Goal: Task Accomplishment & Management: Use online tool/utility

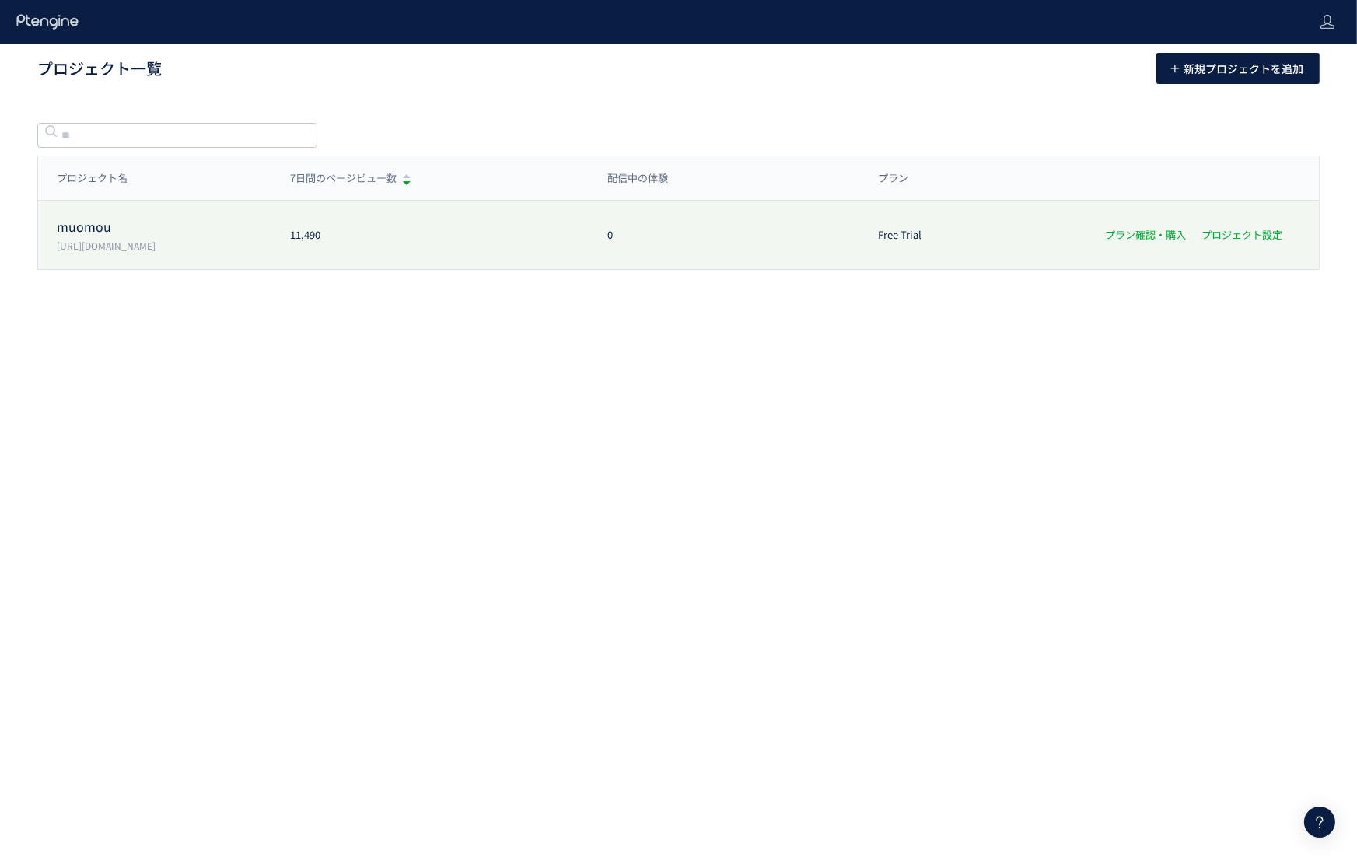
click at [204, 234] on p "muomou" at bounding box center [164, 227] width 215 height 18
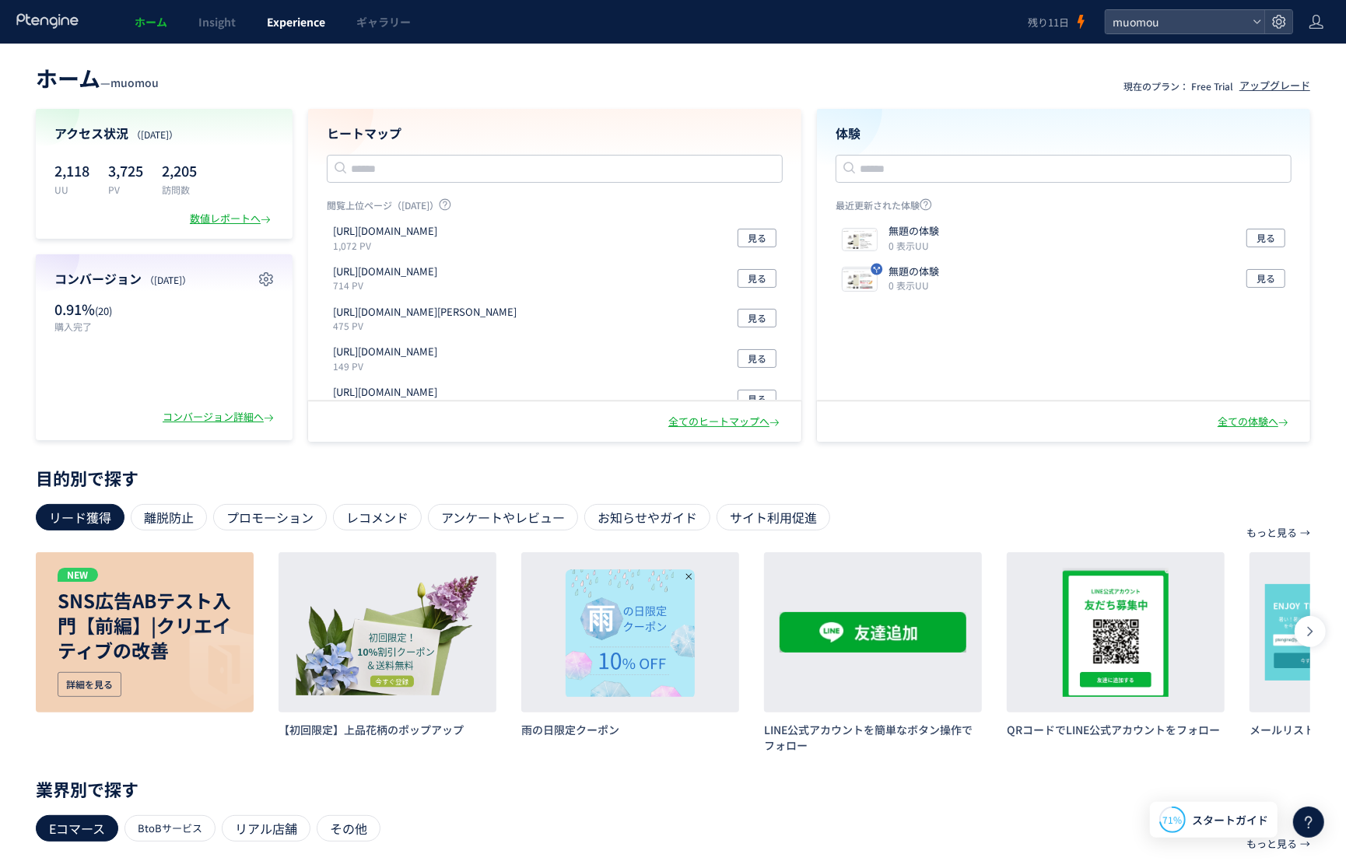
click at [303, 26] on span "Experience" at bounding box center [296, 22] width 58 height 16
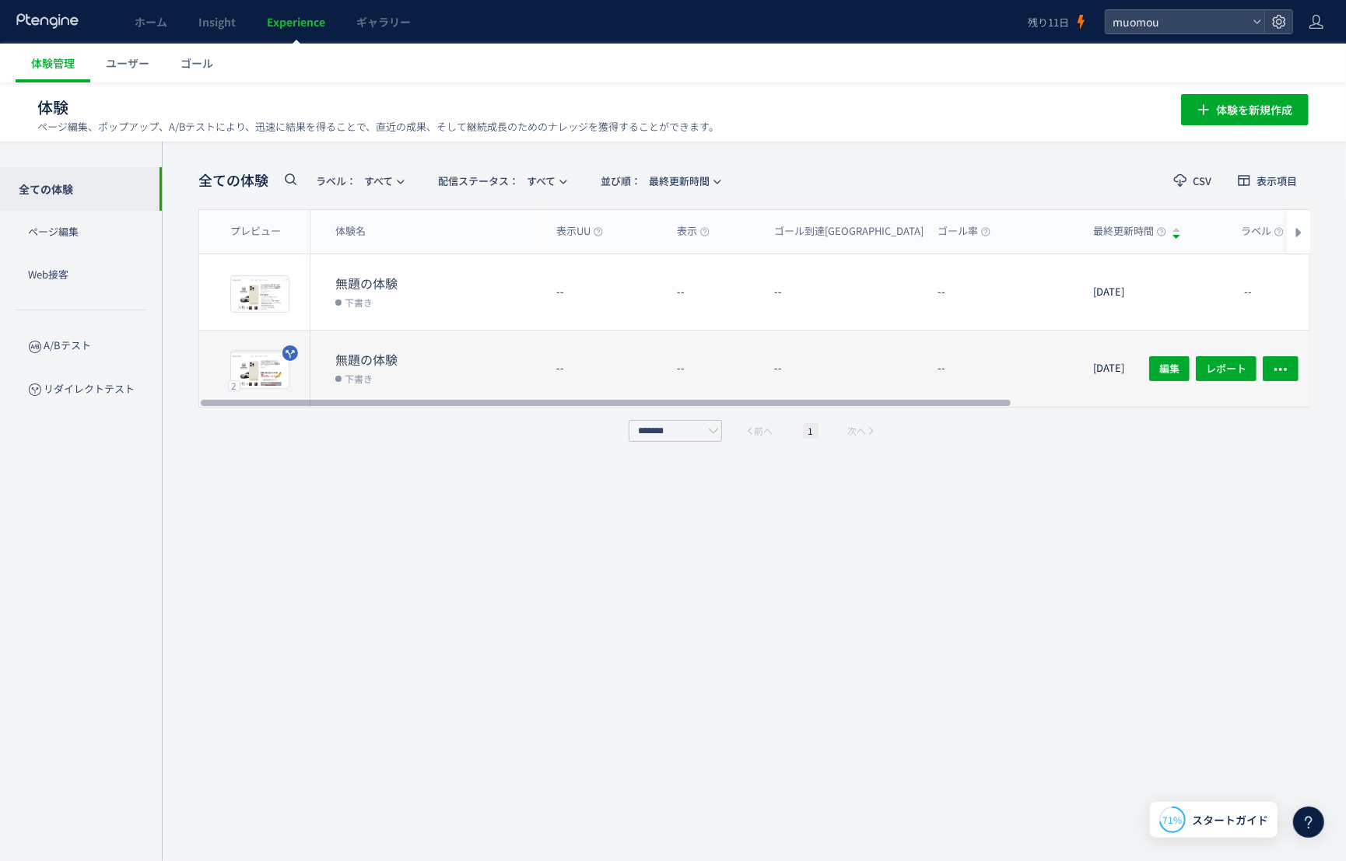
click at [405, 362] on dt "無題の体験" at bounding box center [439, 360] width 208 height 18
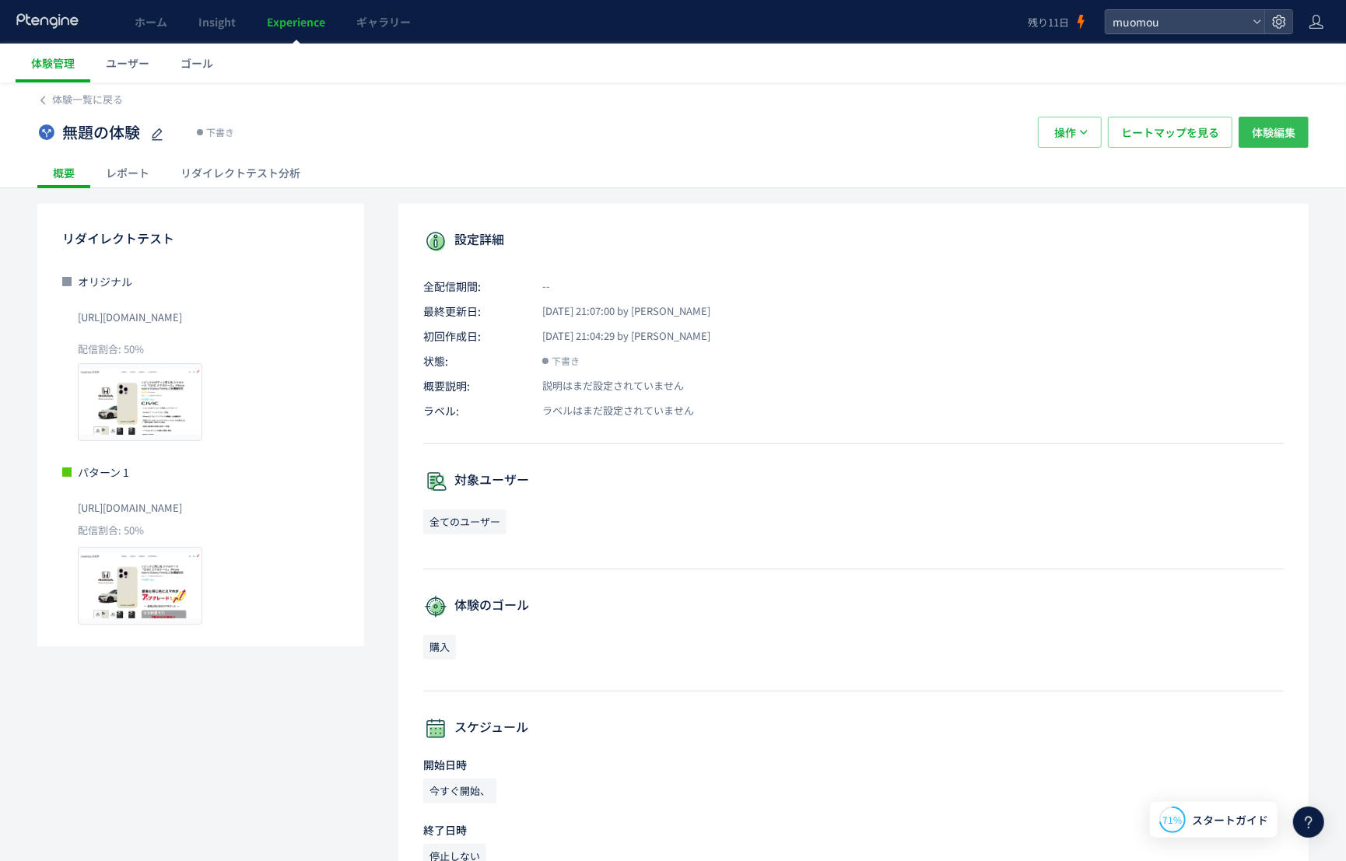
click at [1282, 137] on span "体験編集" at bounding box center [1273, 132] width 44 height 31
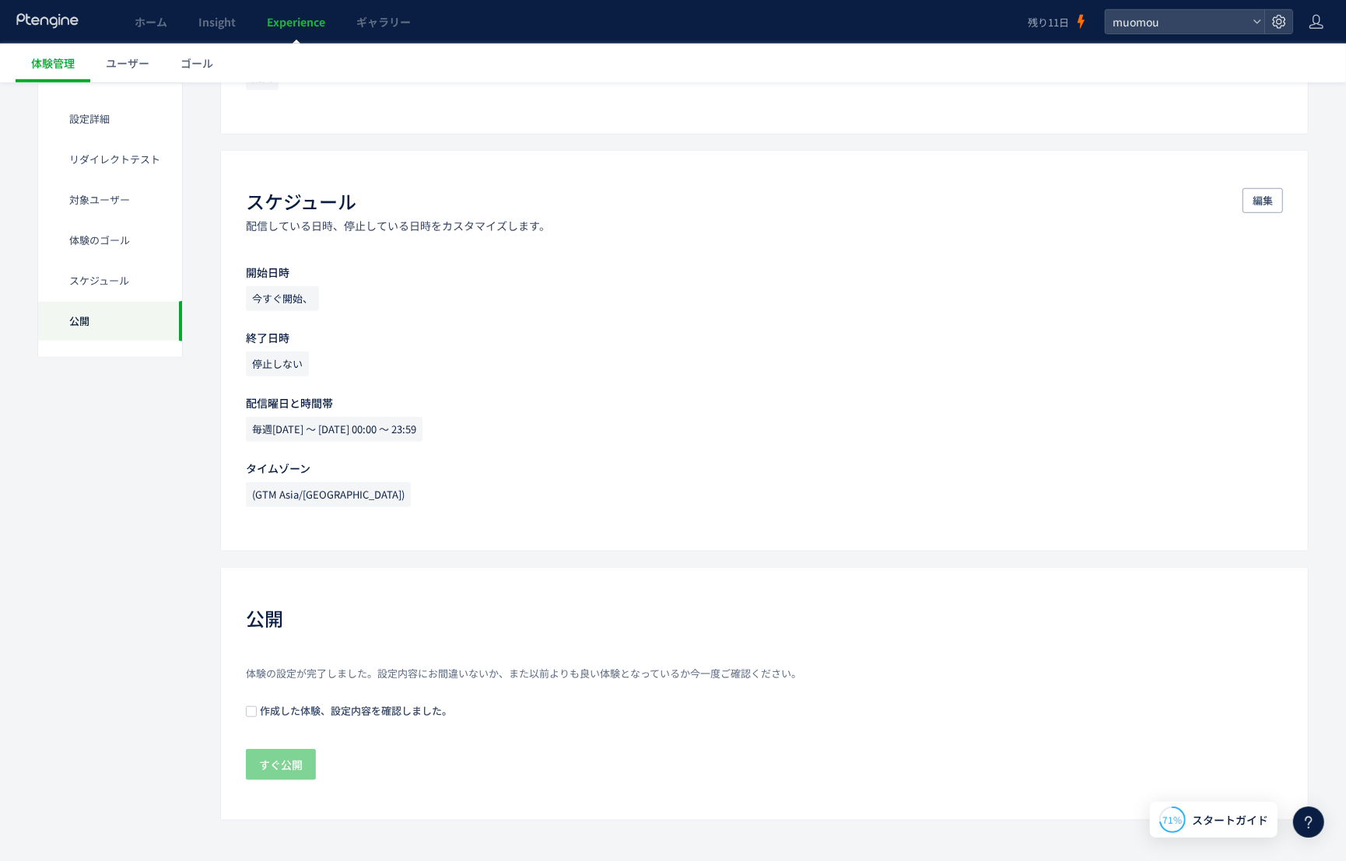
scroll to position [983, 0]
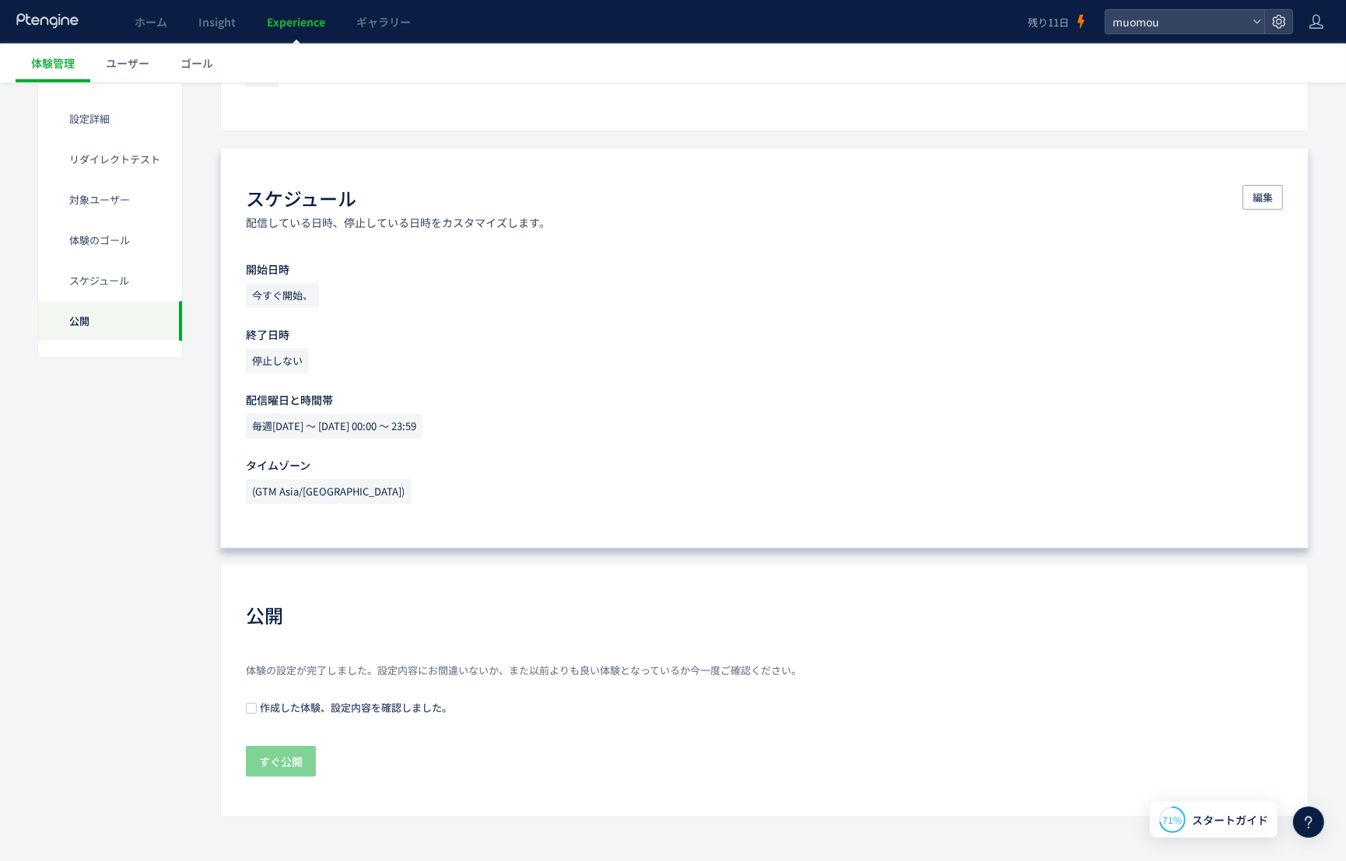
click at [288, 355] on span "停止しない" at bounding box center [277, 360] width 63 height 25
click at [1273, 195] on button "編集" at bounding box center [1262, 197] width 40 height 25
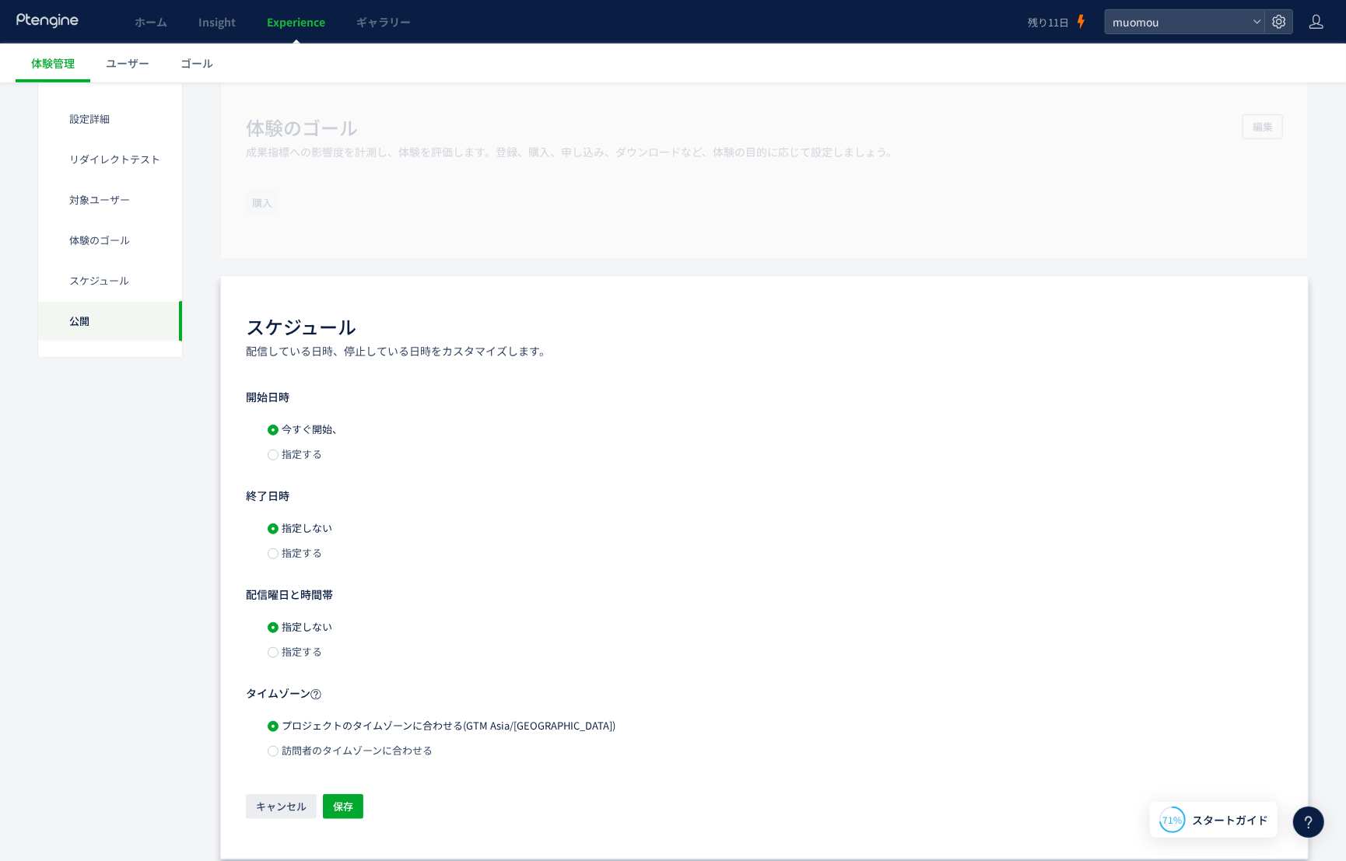
scroll to position [1088, 0]
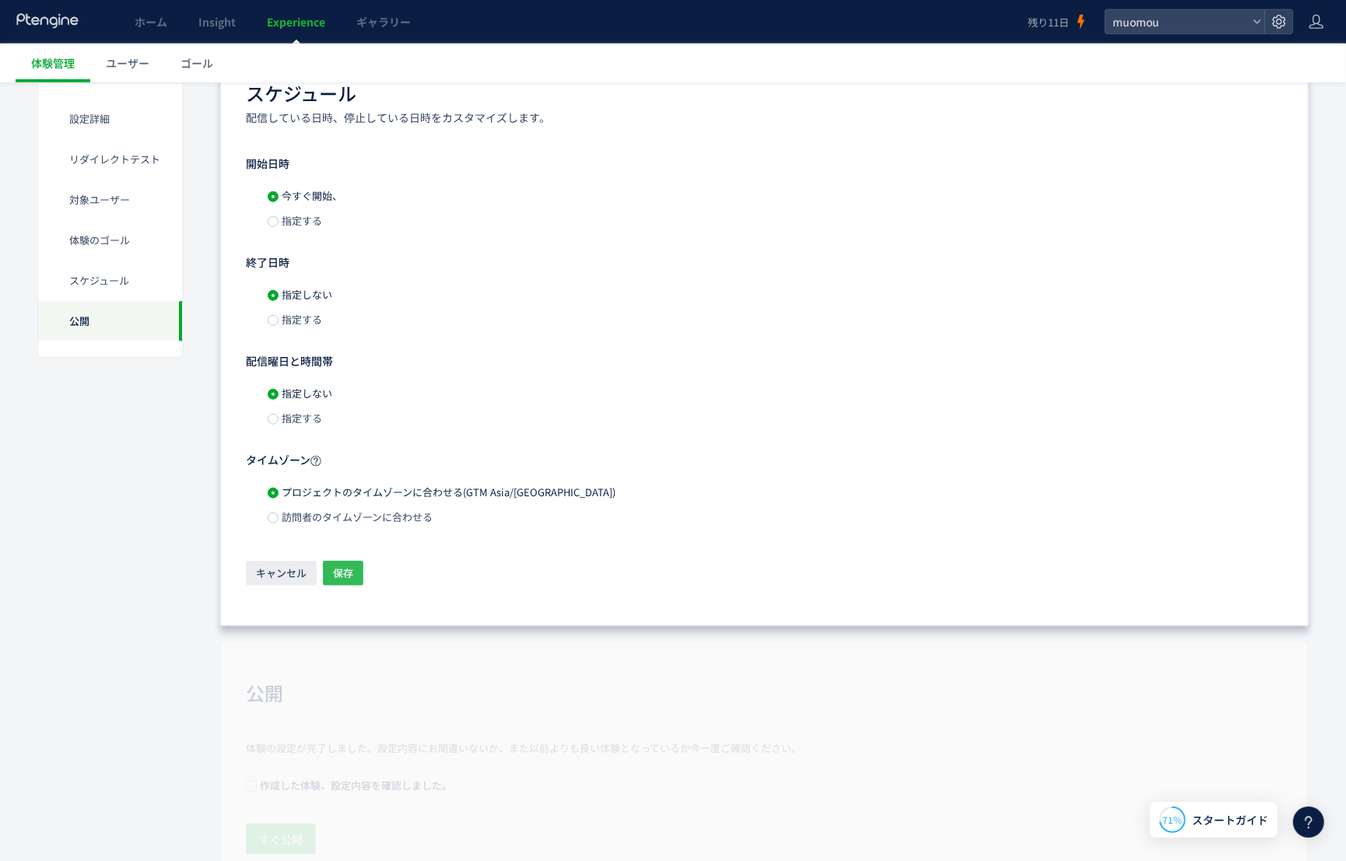
click at [351, 575] on span "保存" at bounding box center [343, 573] width 20 height 25
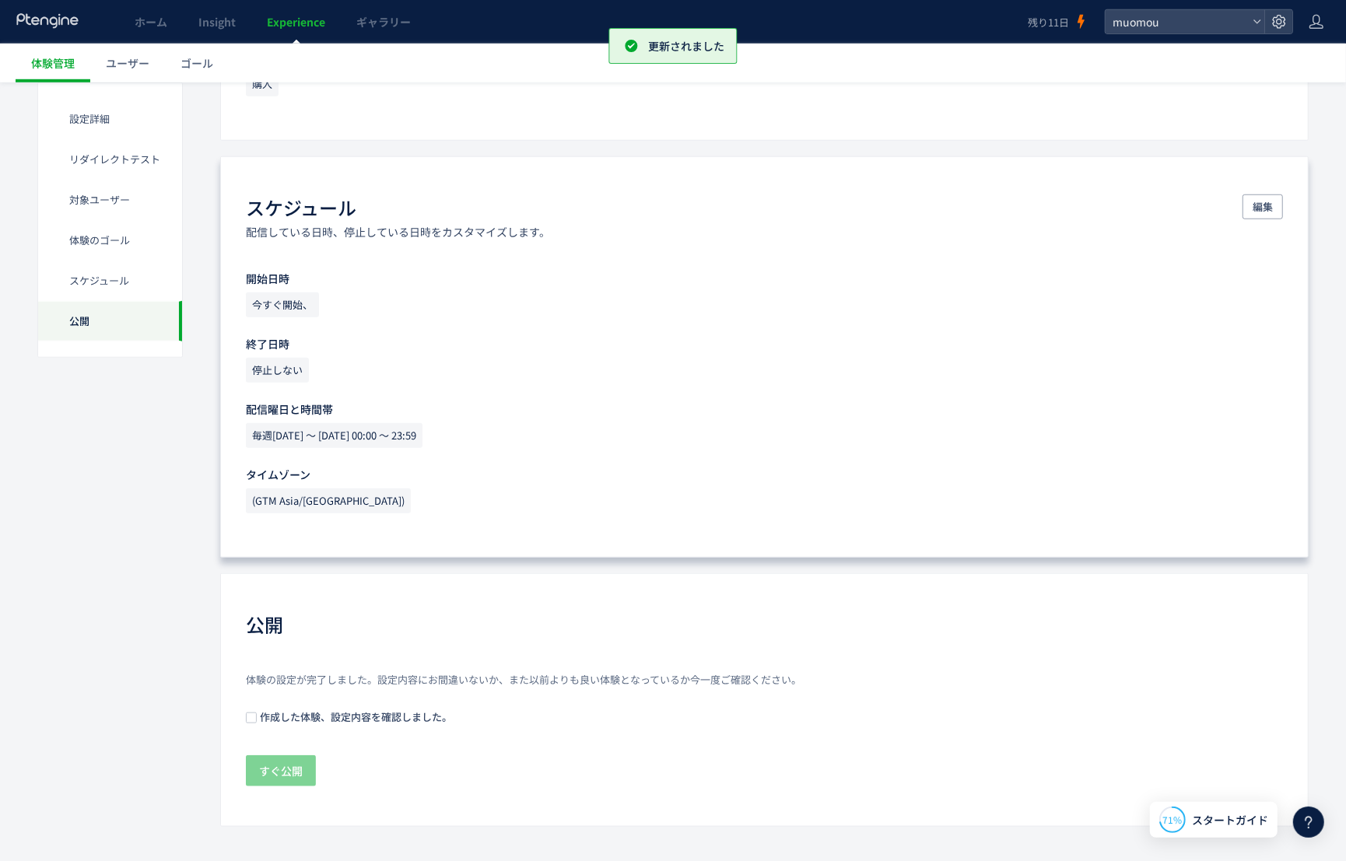
scroll to position [983, 0]
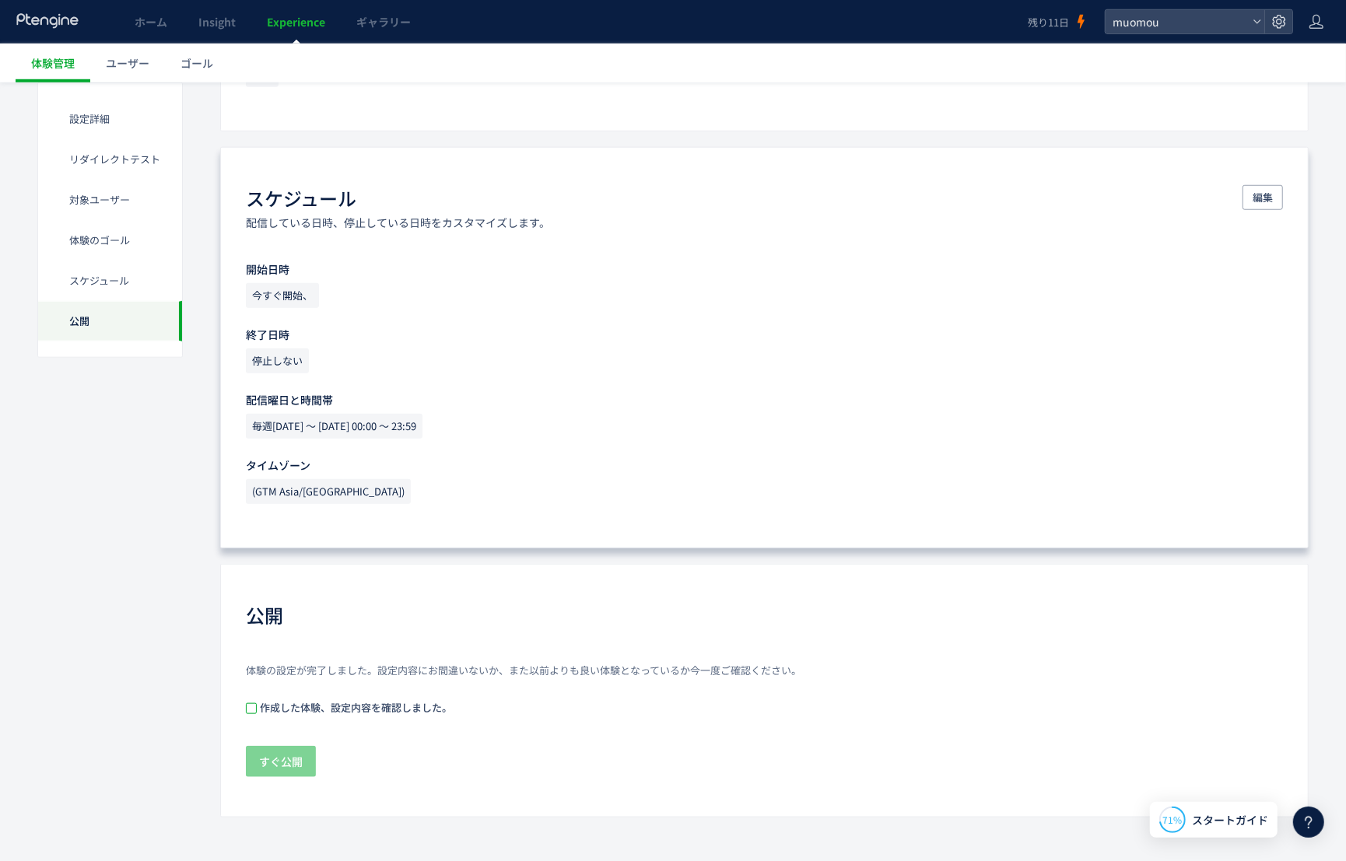
click at [252, 708] on span at bounding box center [251, 708] width 11 height 11
click at [1262, 200] on span "編集" at bounding box center [1262, 197] width 20 height 25
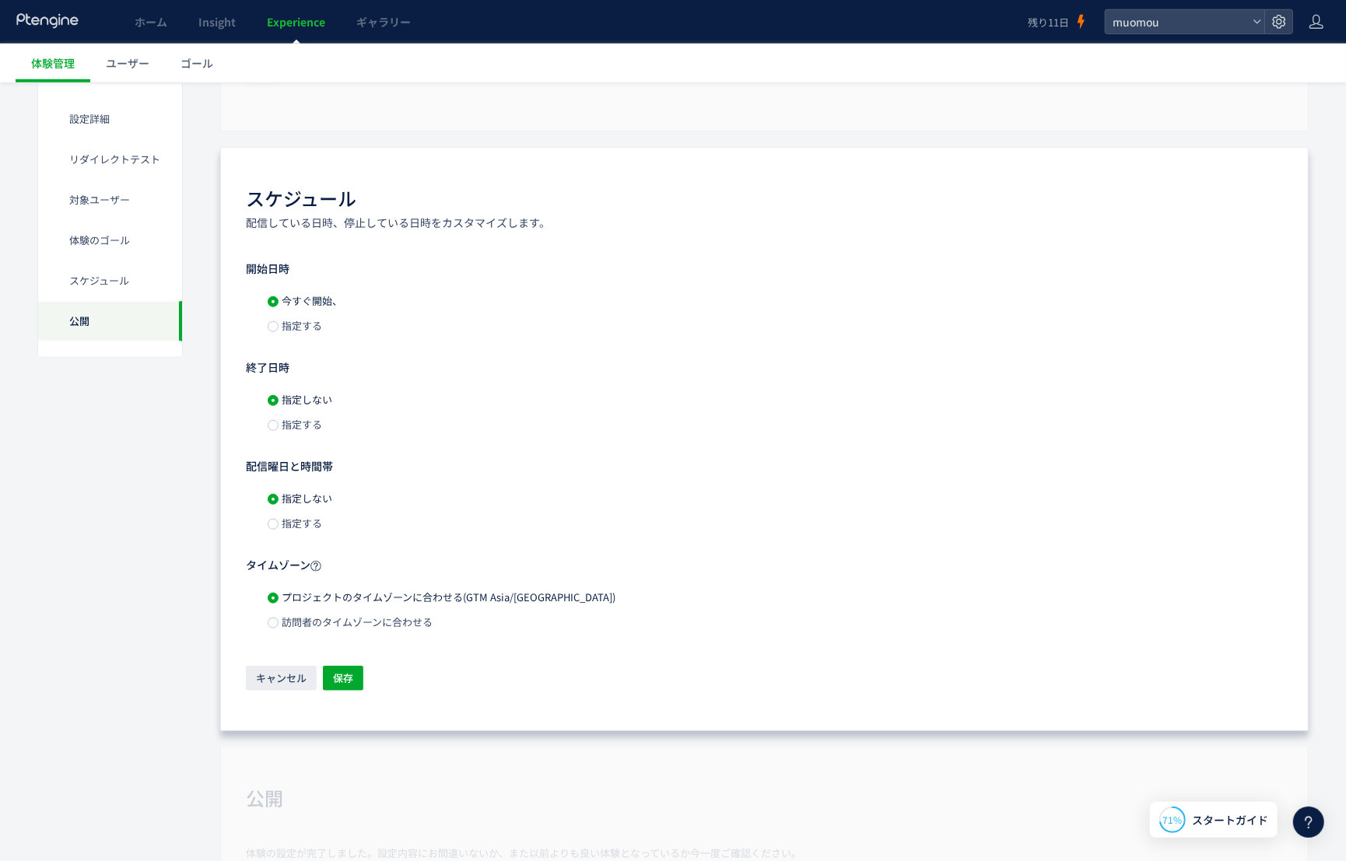
click at [275, 428] on span at bounding box center [273, 426] width 11 height 12
click at [482, 428] on input "**********" at bounding box center [423, 426] width 171 height 25
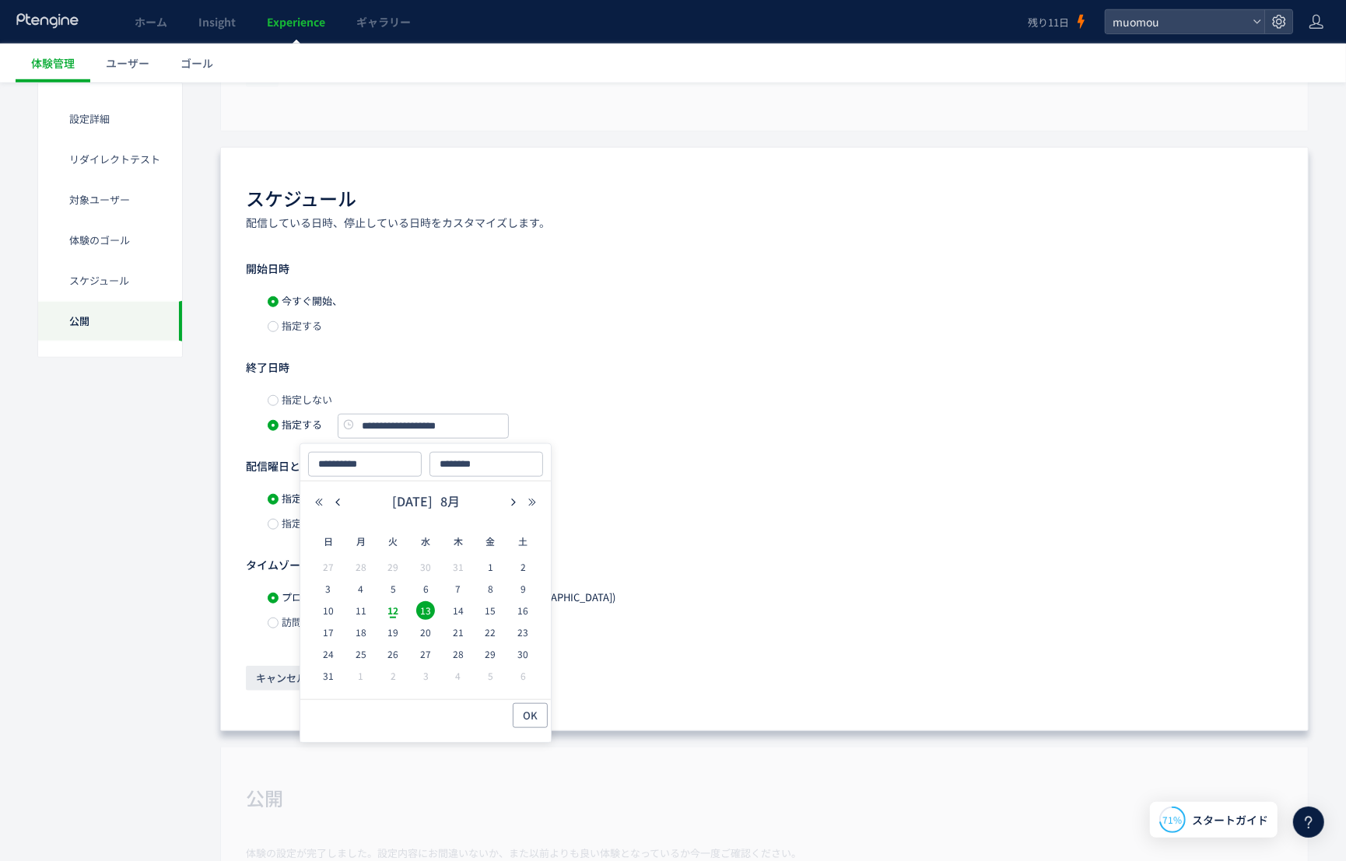
click at [663, 682] on div "キャンセル 保存" at bounding box center [764, 679] width 1037 height 27
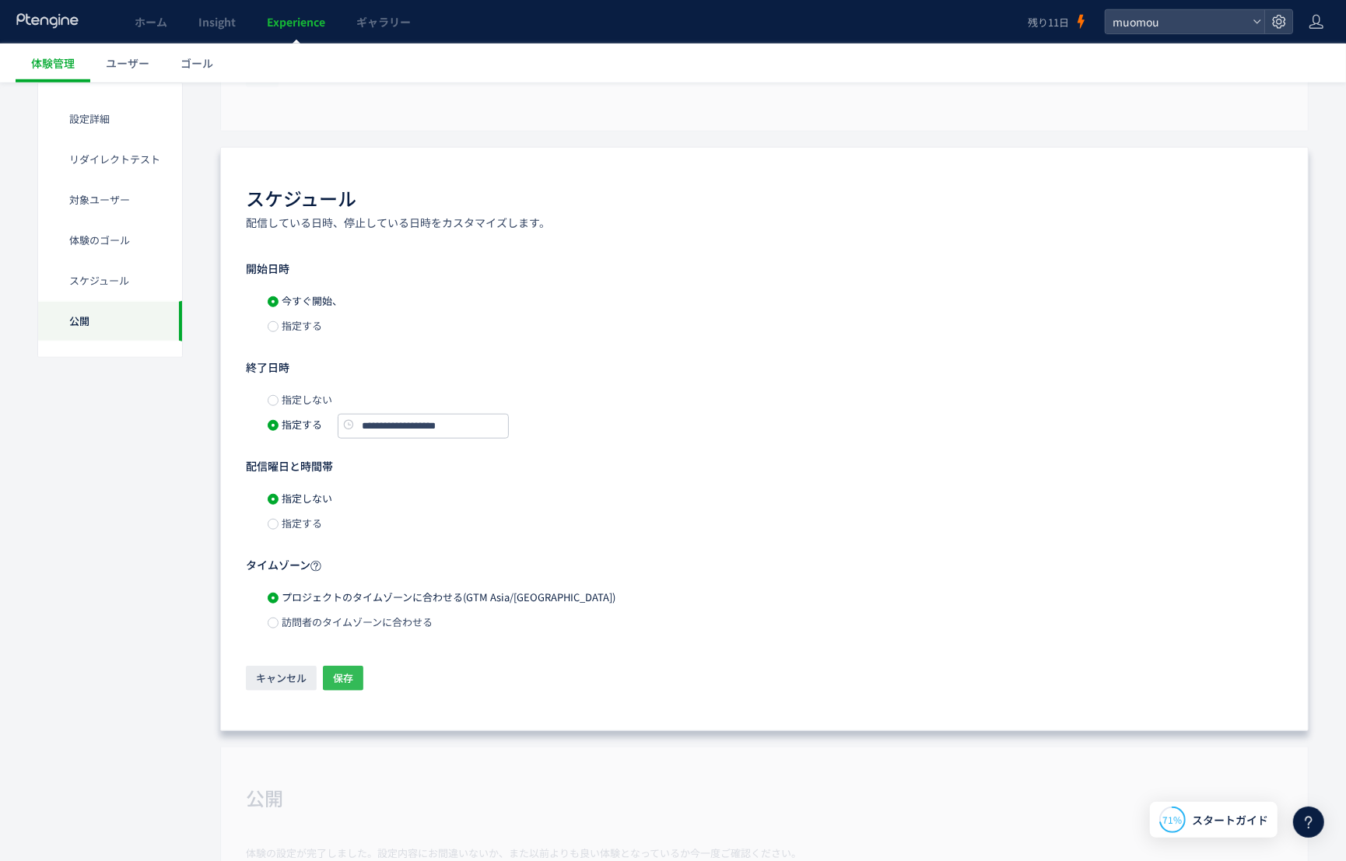
click at [350, 674] on span "保存" at bounding box center [343, 678] width 20 height 25
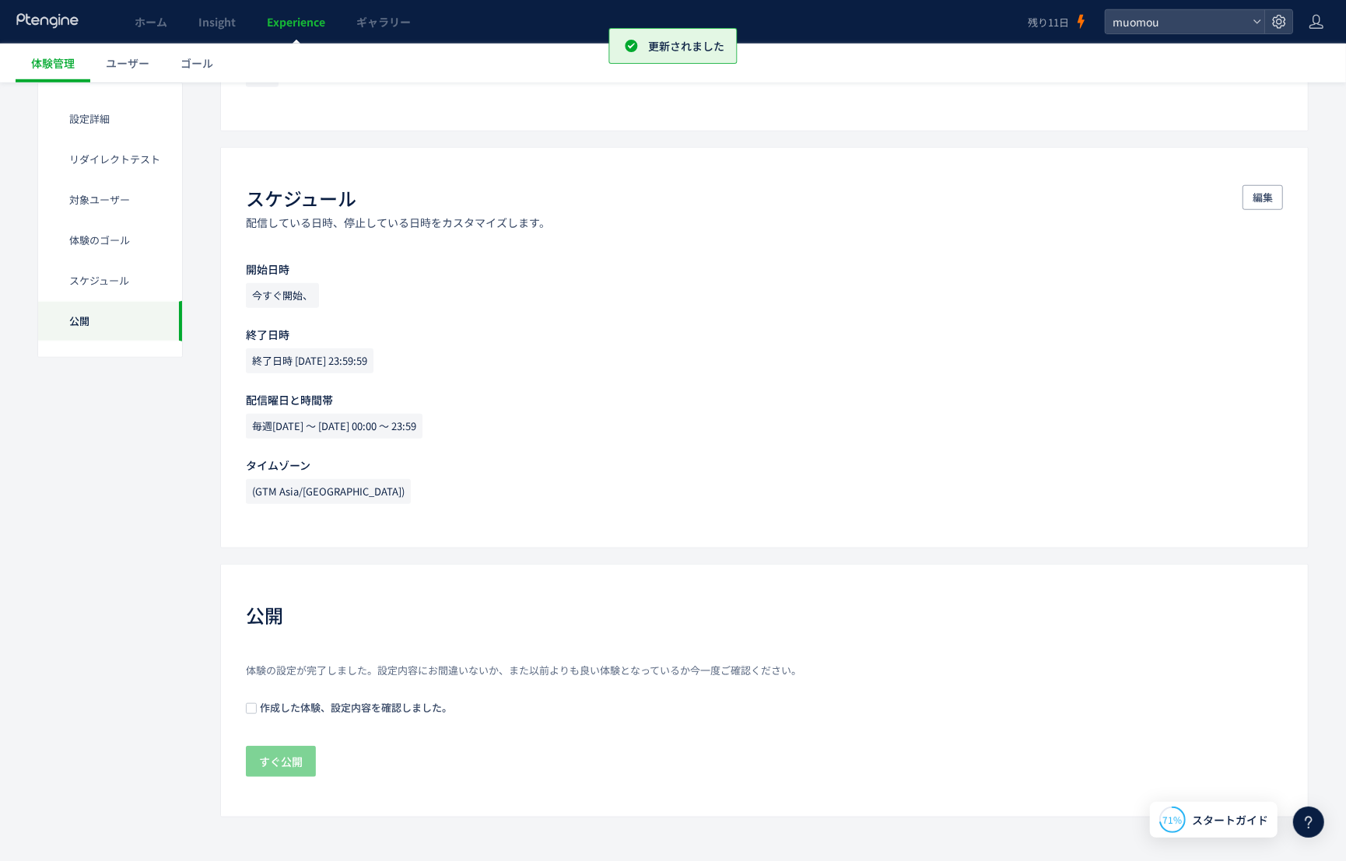
click at [268, 702] on span "作成した体験、設定内容を確認しました。" at bounding box center [354, 707] width 195 height 15
click at [269, 740] on div "体験の設定が完了しました。設定内容にお間違いないか、また以前よりも良い体験となっているか今一度ご確認ください。 作成した体験、設定内容を確認しました。 すぐ公開" at bounding box center [764, 721] width 1037 height 117
click at [278, 761] on span "すぐ公開" at bounding box center [281, 761] width 44 height 31
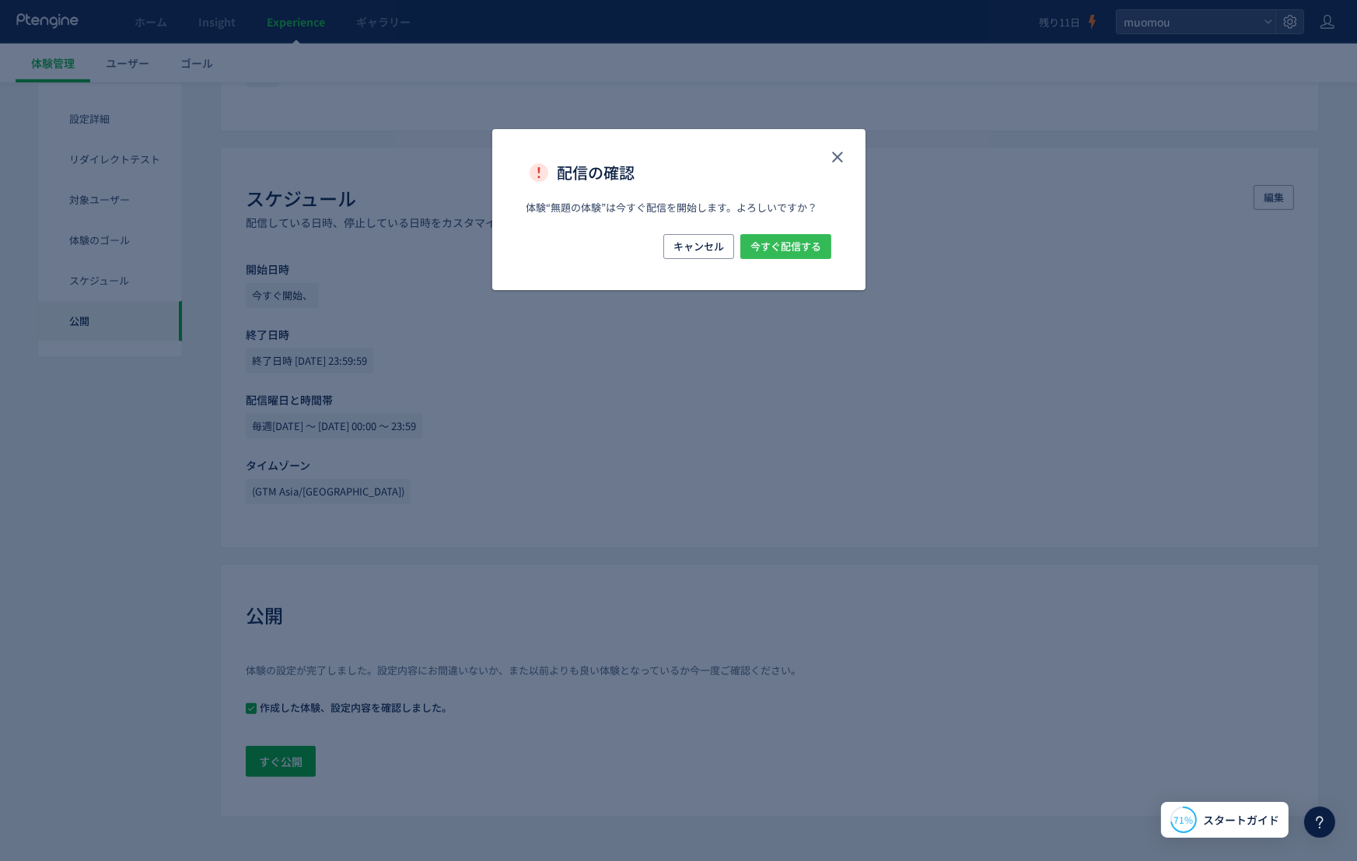
click at [804, 247] on span "今すぐ配信する" at bounding box center [786, 246] width 71 height 25
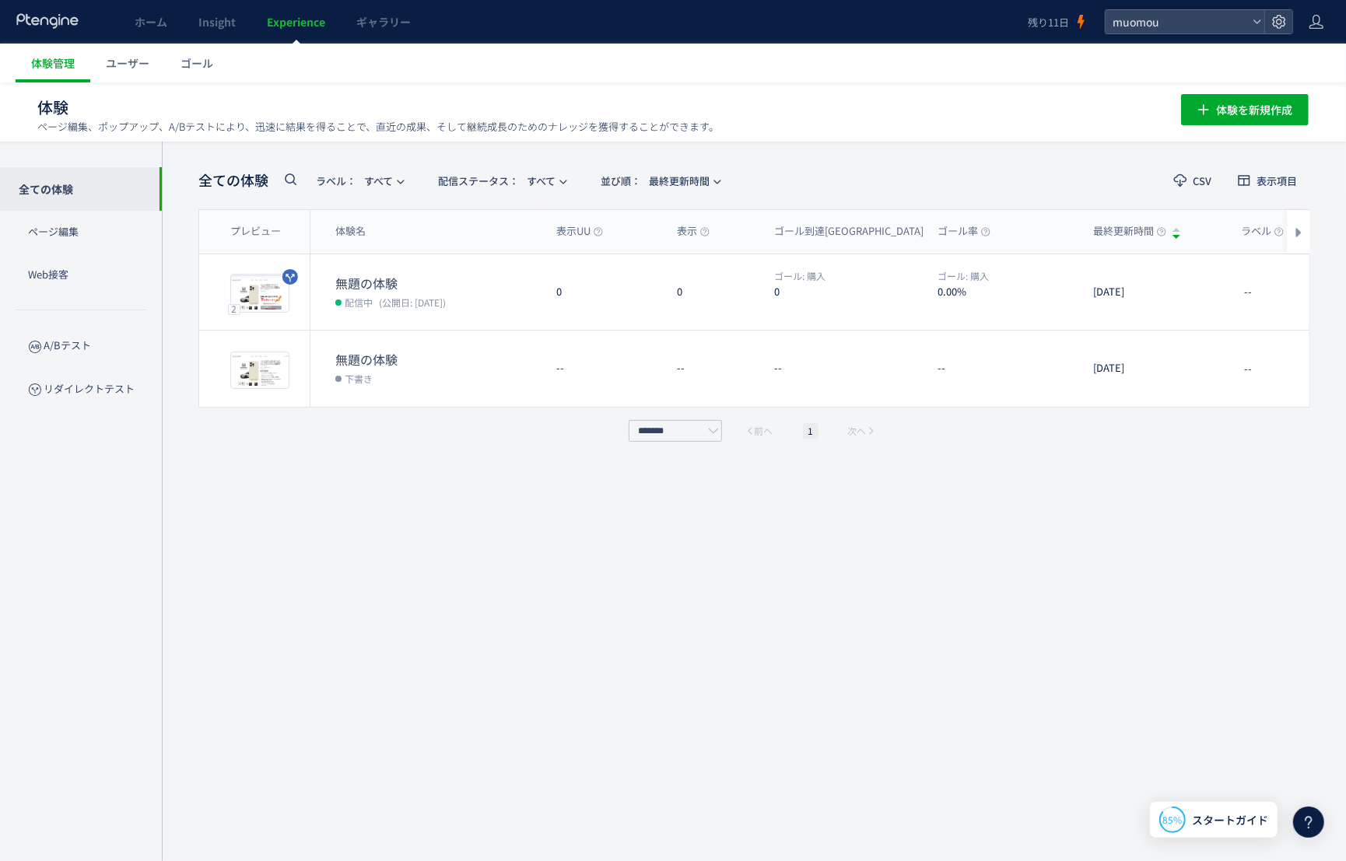
click at [303, 24] on span "Experience" at bounding box center [296, 22] width 58 height 16
click at [71, 345] on p "A/Bテスト" at bounding box center [81, 345] width 162 height 43
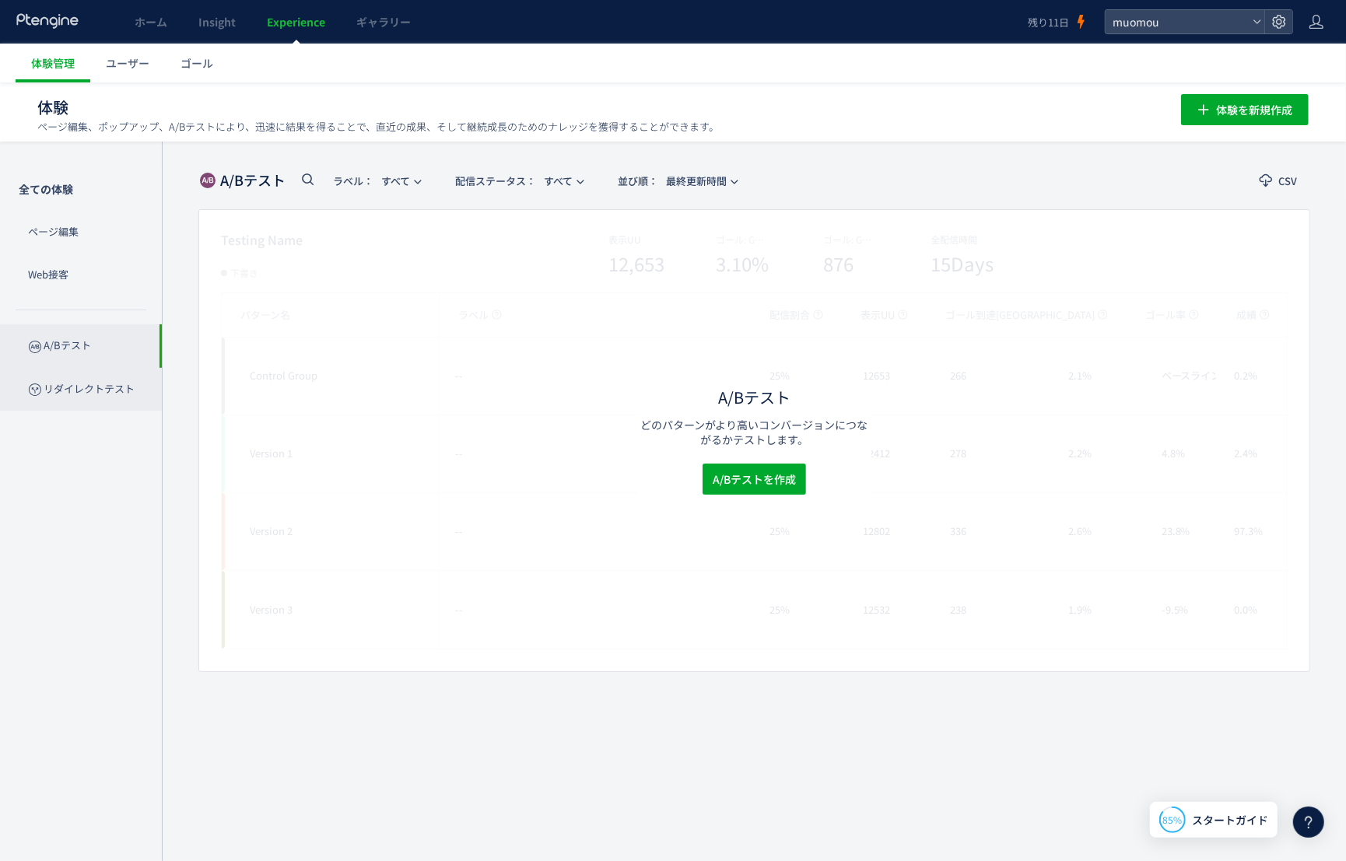
click at [75, 383] on p "リダイレクトテスト" at bounding box center [81, 389] width 162 height 43
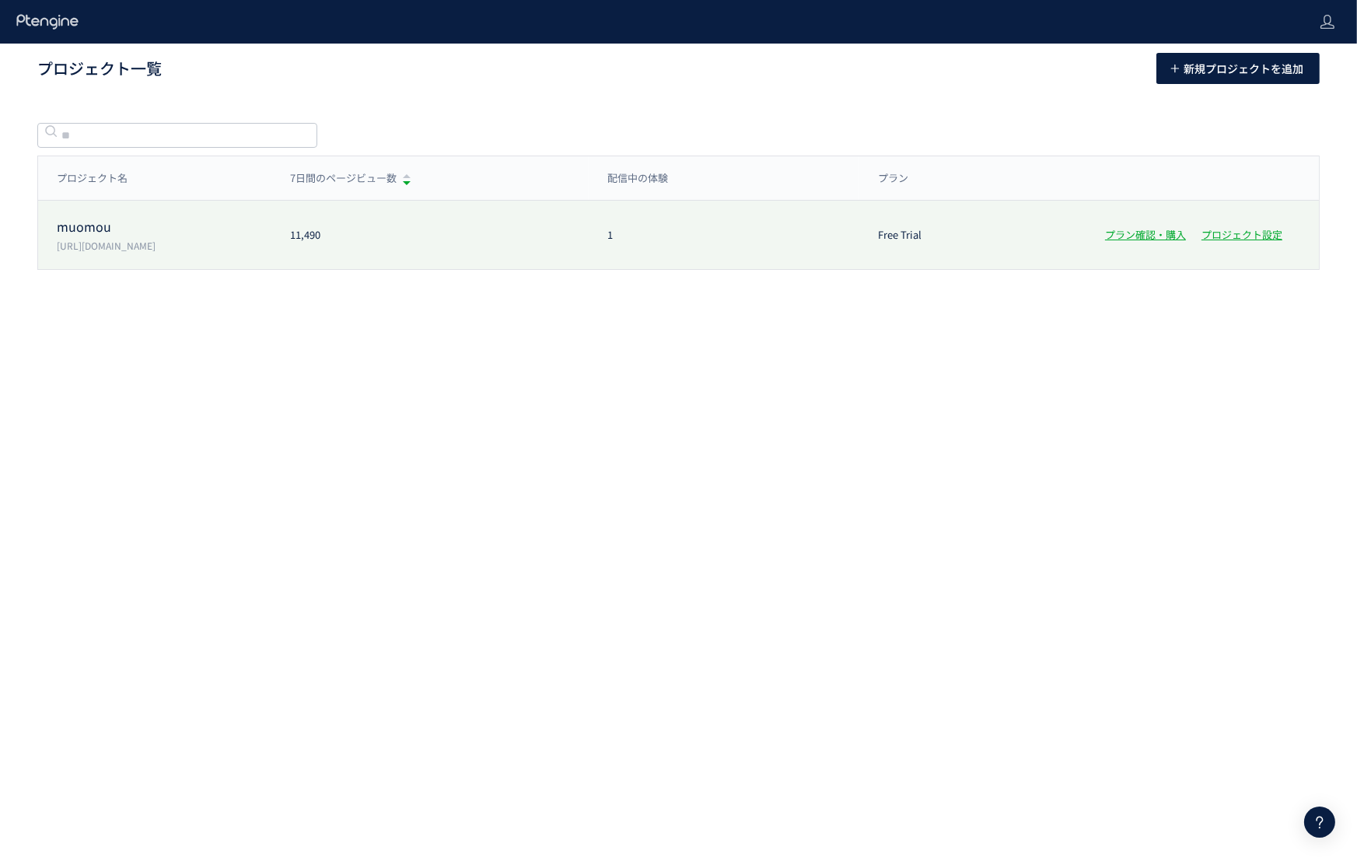
click at [98, 229] on p "muomou" at bounding box center [164, 227] width 215 height 18
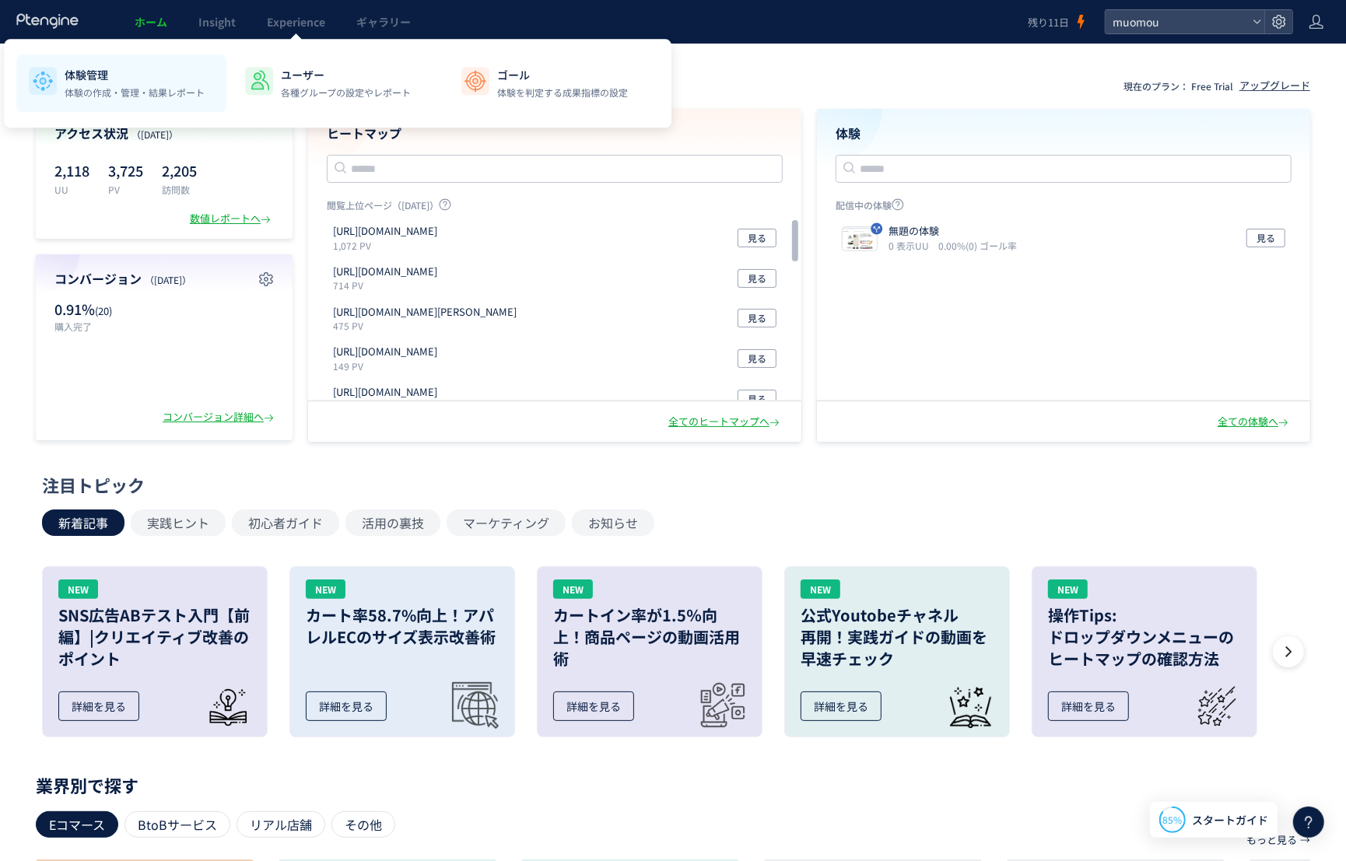
click at [144, 76] on p "体験管理" at bounding box center [135, 75] width 140 height 16
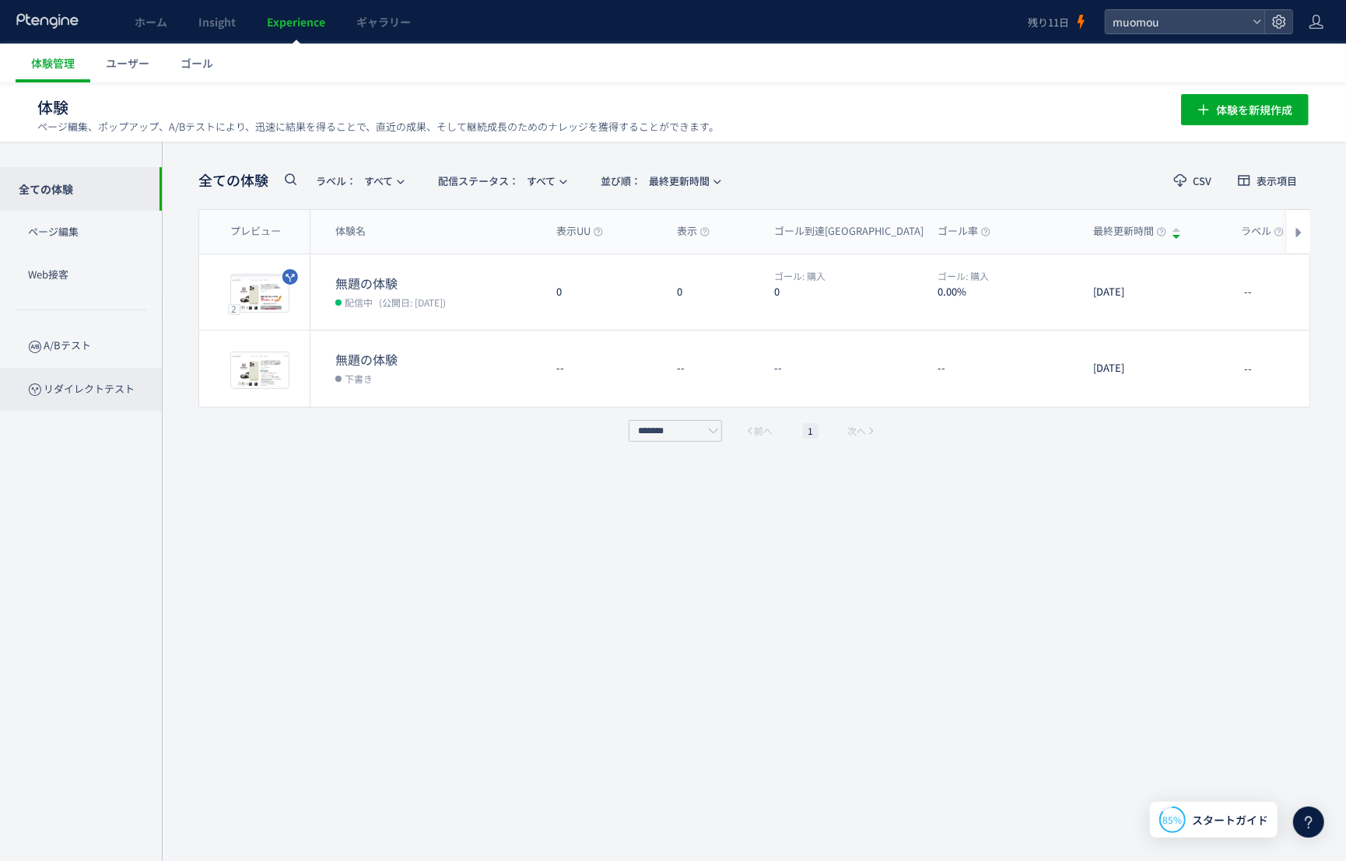
click at [104, 390] on p "リダイレクトテスト" at bounding box center [81, 389] width 162 height 43
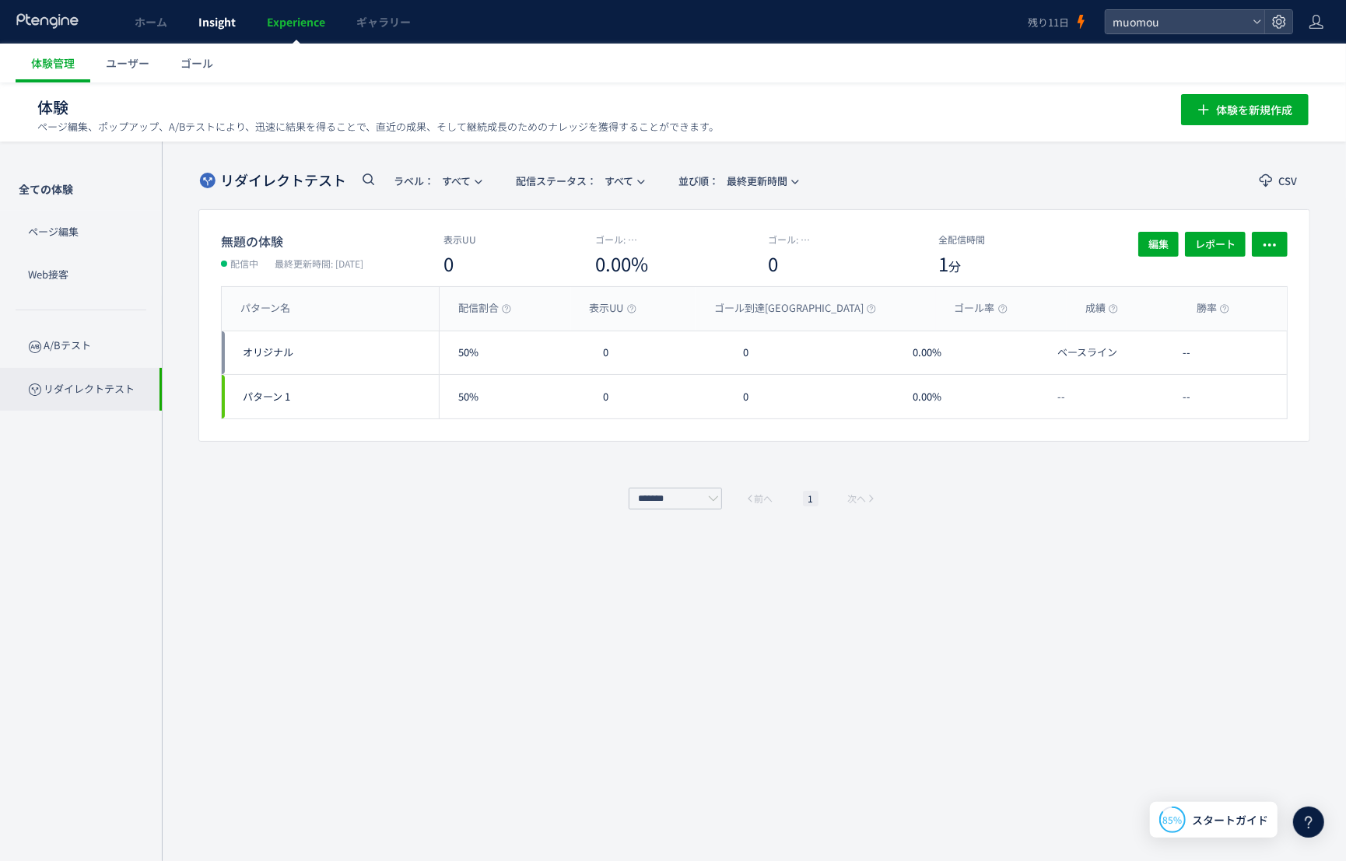
click at [215, 30] on link "Insight" at bounding box center [217, 22] width 68 height 44
